Goal: Task Accomplishment & Management: Complete application form

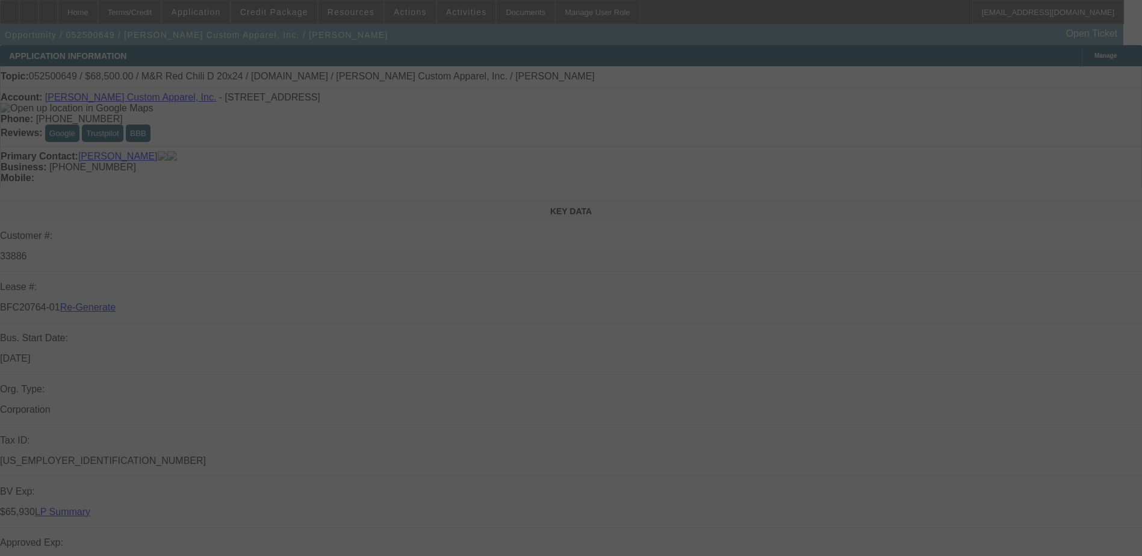
select select "0"
select select "2"
select select "0"
select select "2"
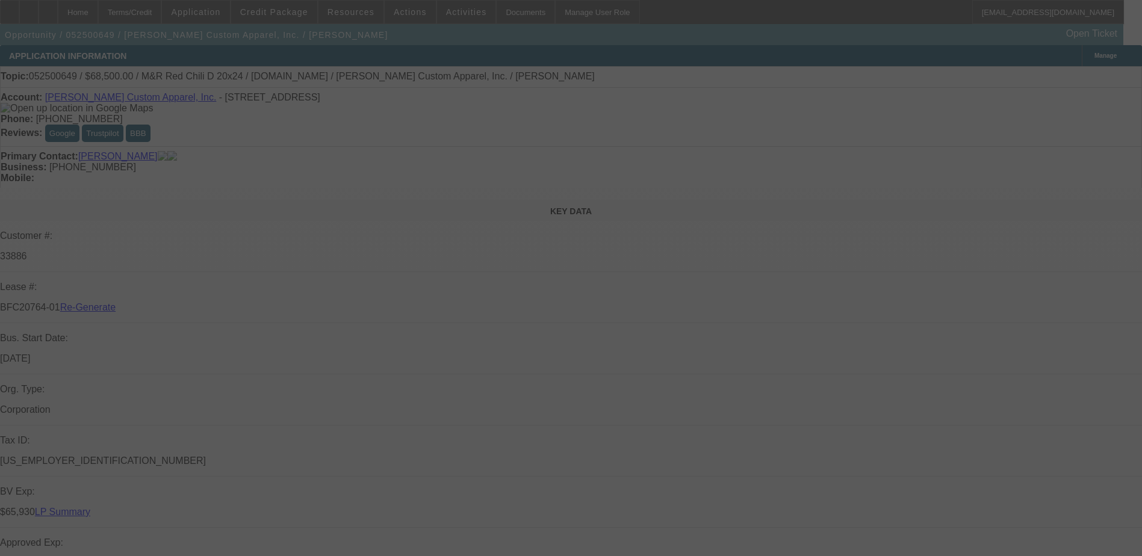
select select "0.1"
select select "0"
select select "2"
select select "0.1"
select select "0"
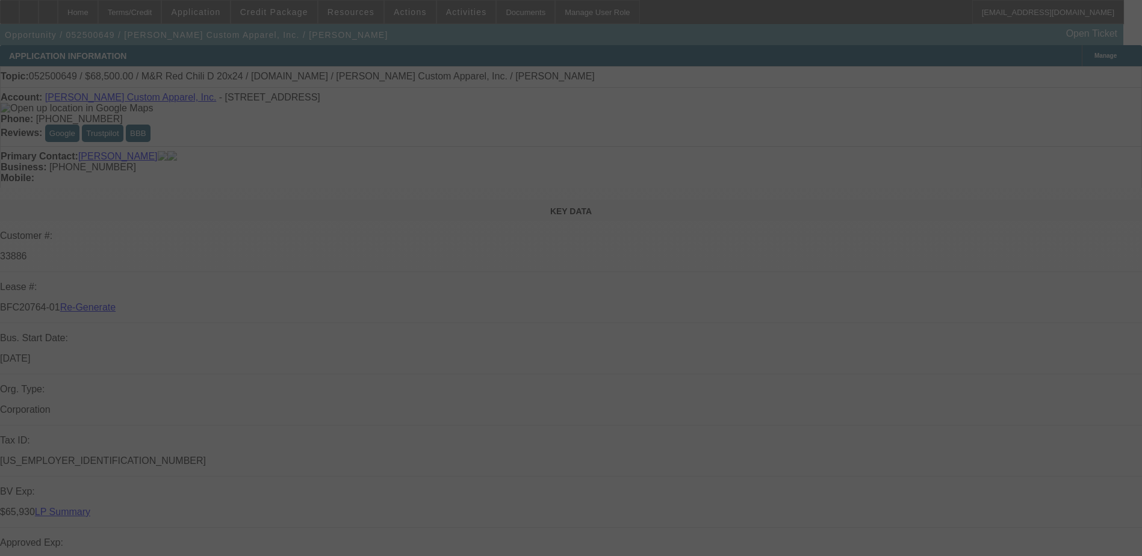
select select "0"
select select "0.1"
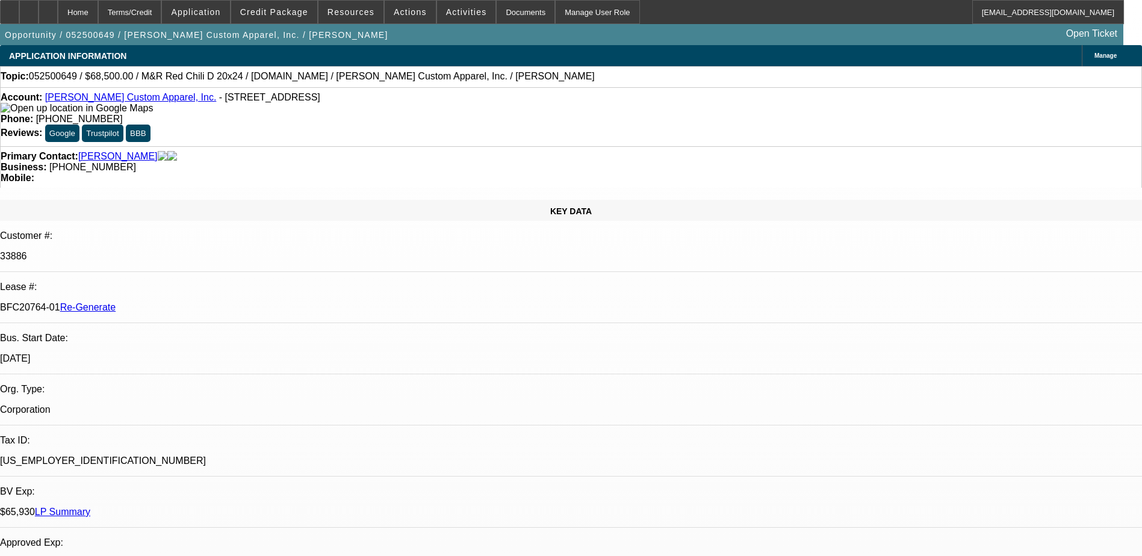
select select "1"
select select "2"
select select "6"
select select "1"
select select "2"
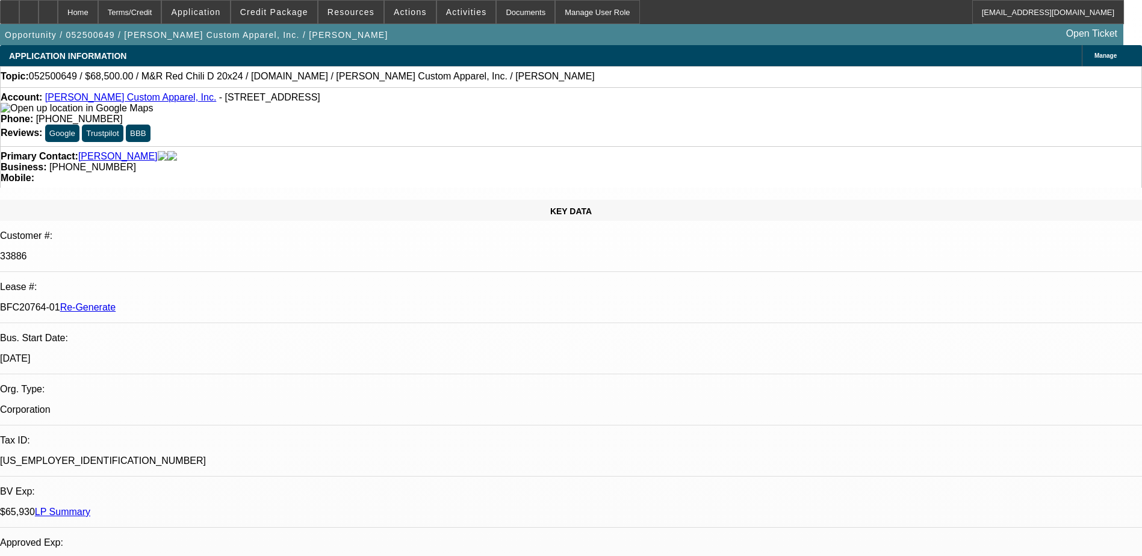
select select "4"
select select "1"
select select "2"
select select "4"
select select "1"
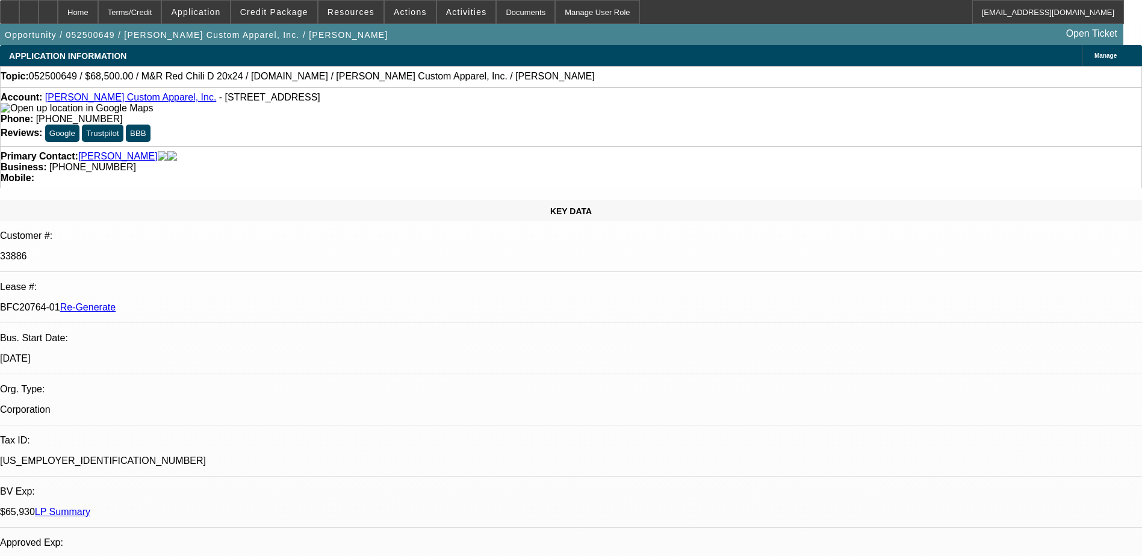
select select "2"
select select "4"
